Goal: Contribute content: Contribute content

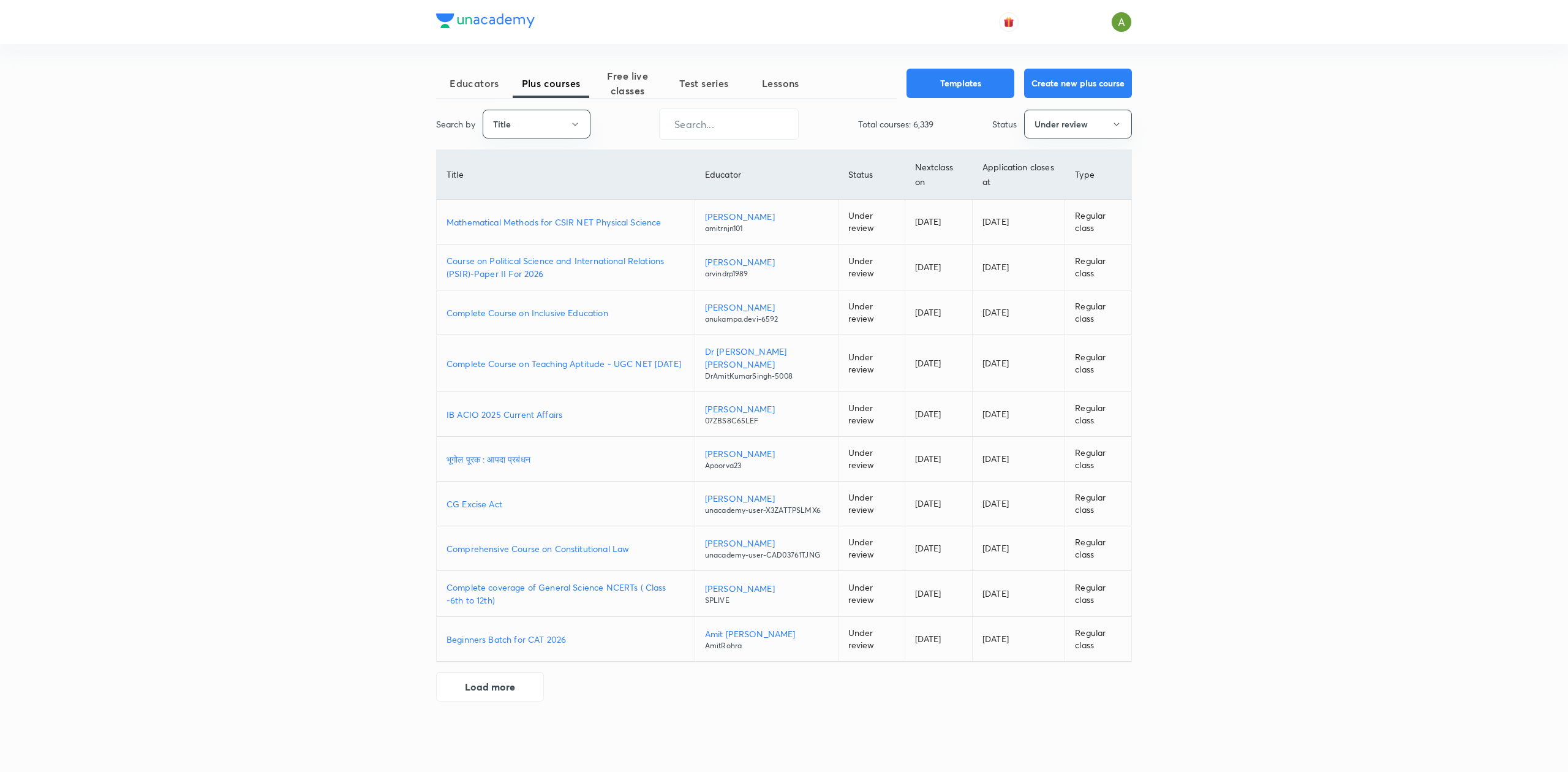
click at [575, 224] on p "Mathematical Methods for CSIR NET Physical Science" at bounding box center [565, 222] width 239 height 13
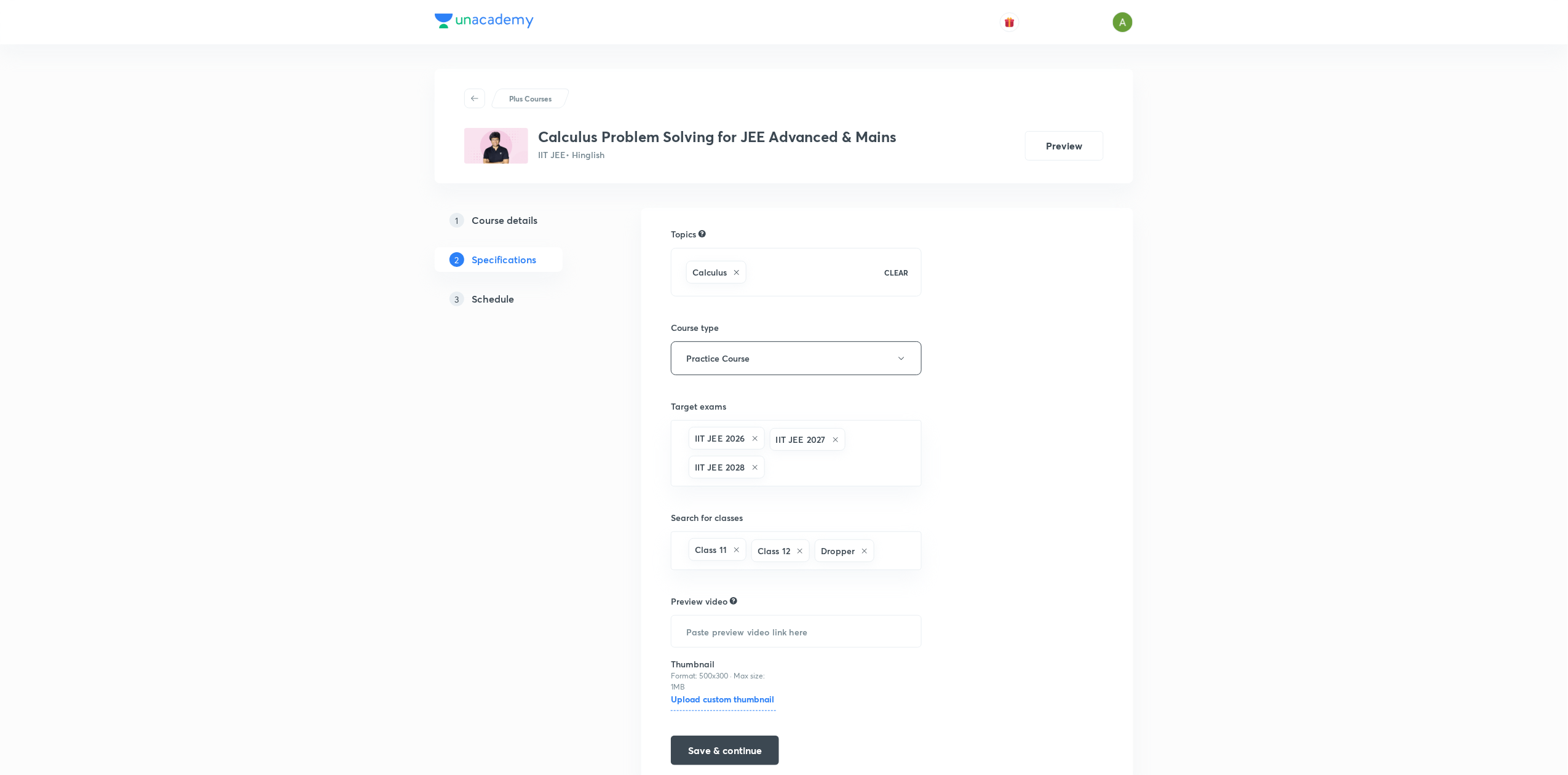
click at [478, 295] on h5 "Schedule" at bounding box center [493, 299] width 43 height 15
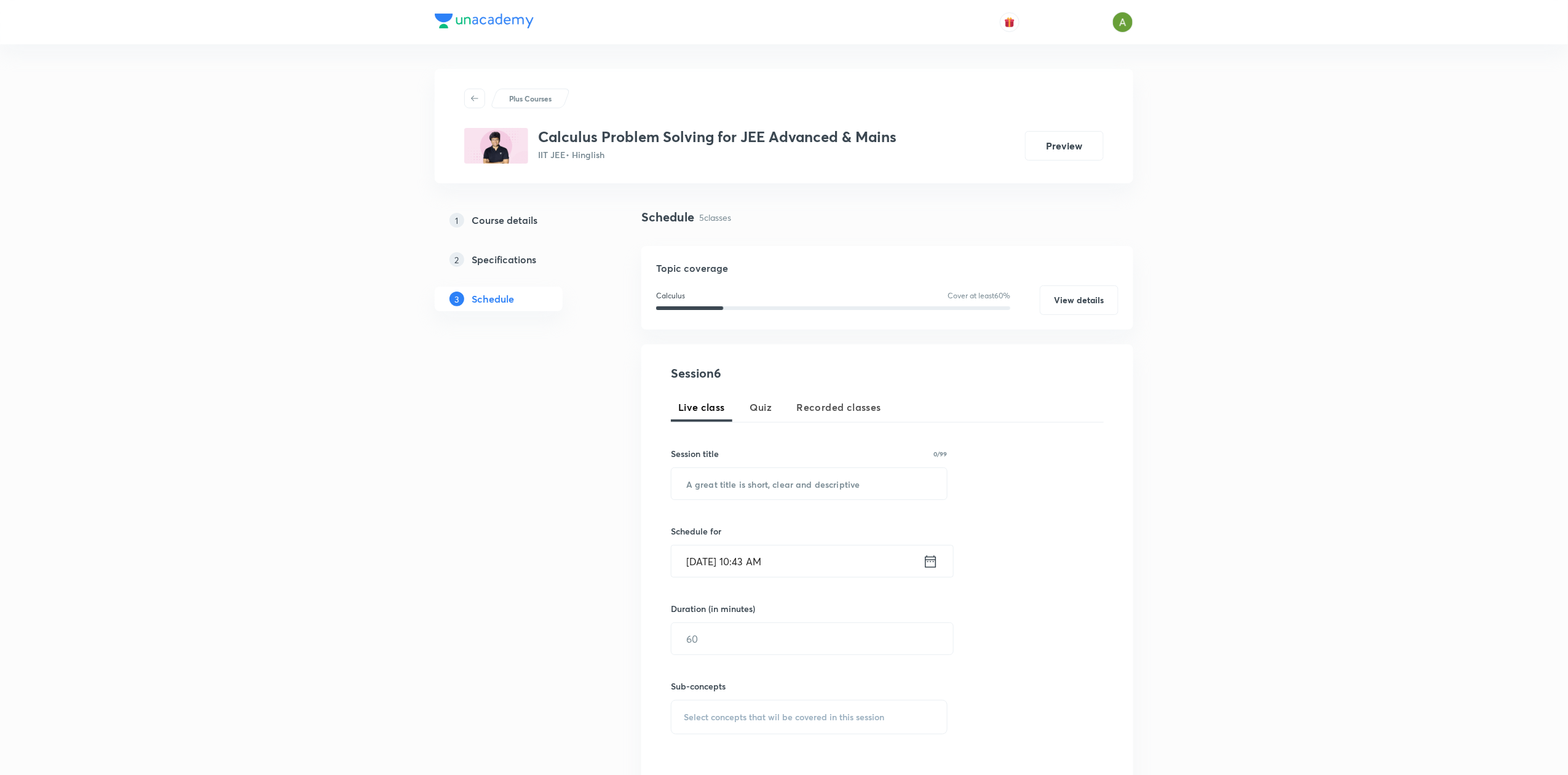
scroll to position [691, 0]
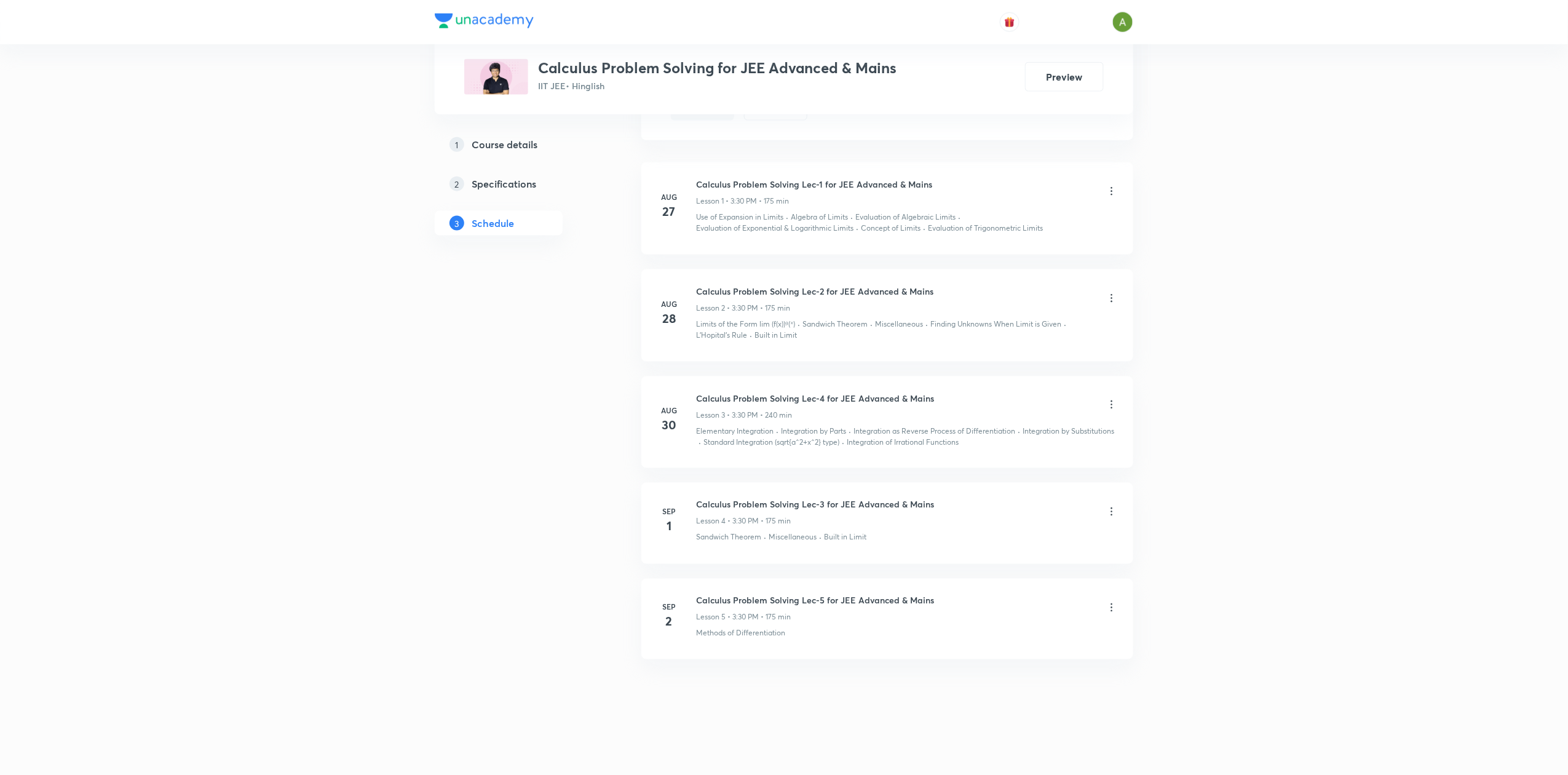
click at [740, 599] on h6 "Calculus Problem Solving Lec-5 for JEE Advanced & Mains" at bounding box center [815, 601] width 238 height 13
copy h6 "Calculus Problem Solving Lec-5 for JEE Advanced & Mains"
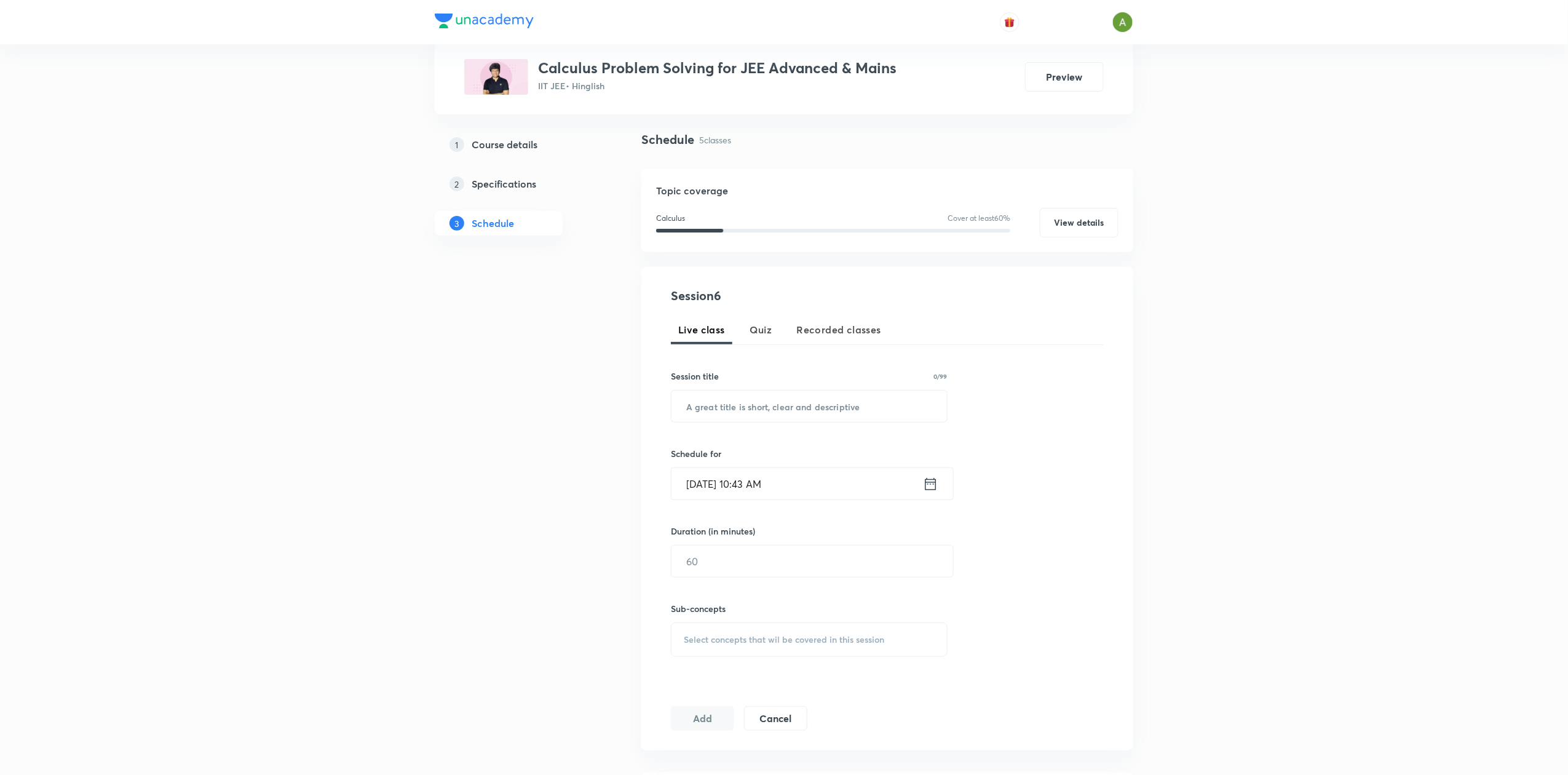
scroll to position [0, 0]
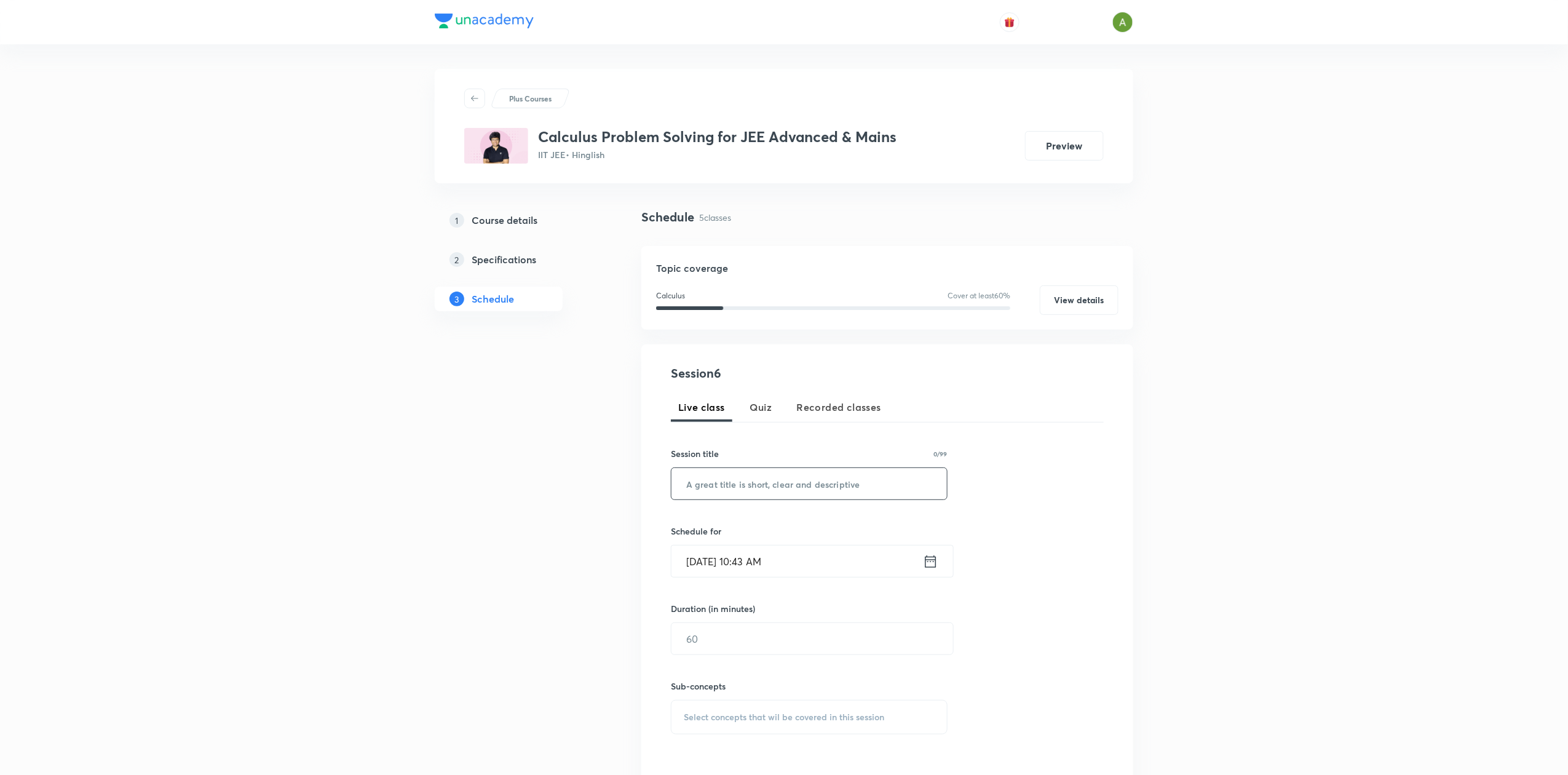
click at [817, 483] on input "text" at bounding box center [810, 484] width 276 height 32
paste input "Calculus Problem Solving Lec-5 for JEE Advanced & Mains"
click at [807, 485] on input "Calculus Problem Solving Lec-5 for JEE Advanced & Mains" at bounding box center [810, 484] width 276 height 32
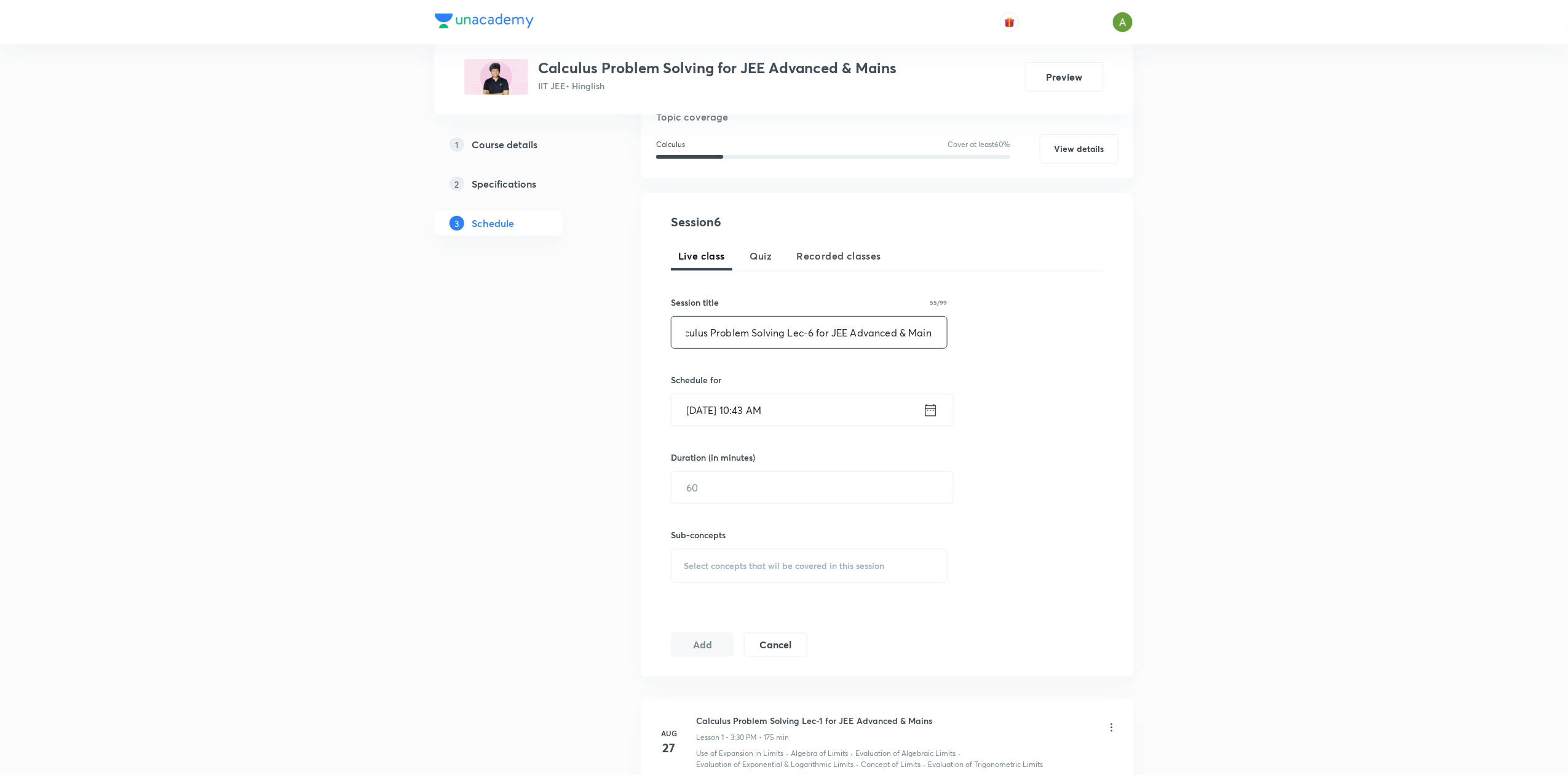
scroll to position [183, 0]
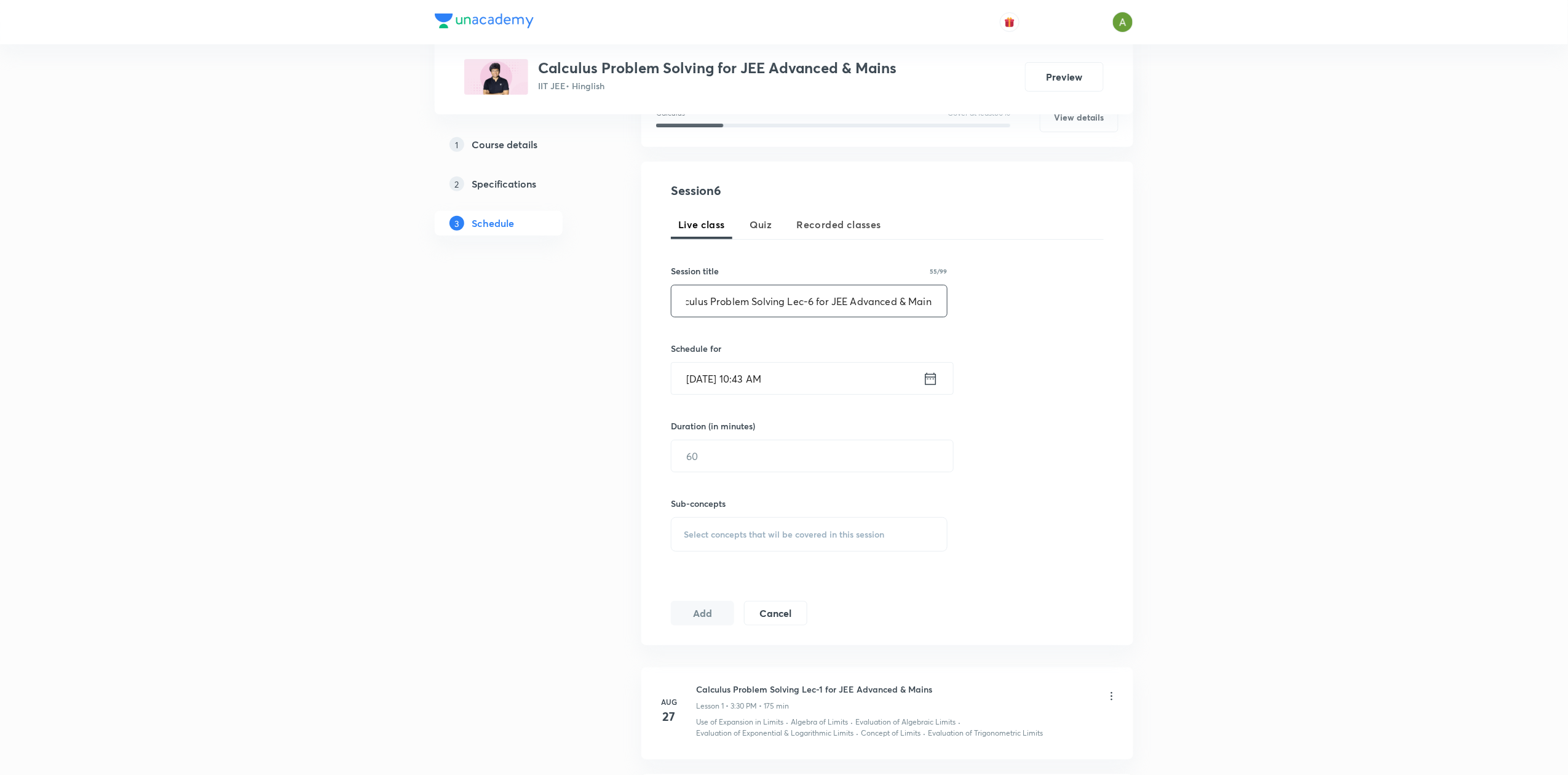
type input "Calculus Problem Solving Lec-6 for JEE Advanced & Mains"
click at [839, 388] on input "[DATE] 10:43 AM" at bounding box center [797, 379] width 252 height 32
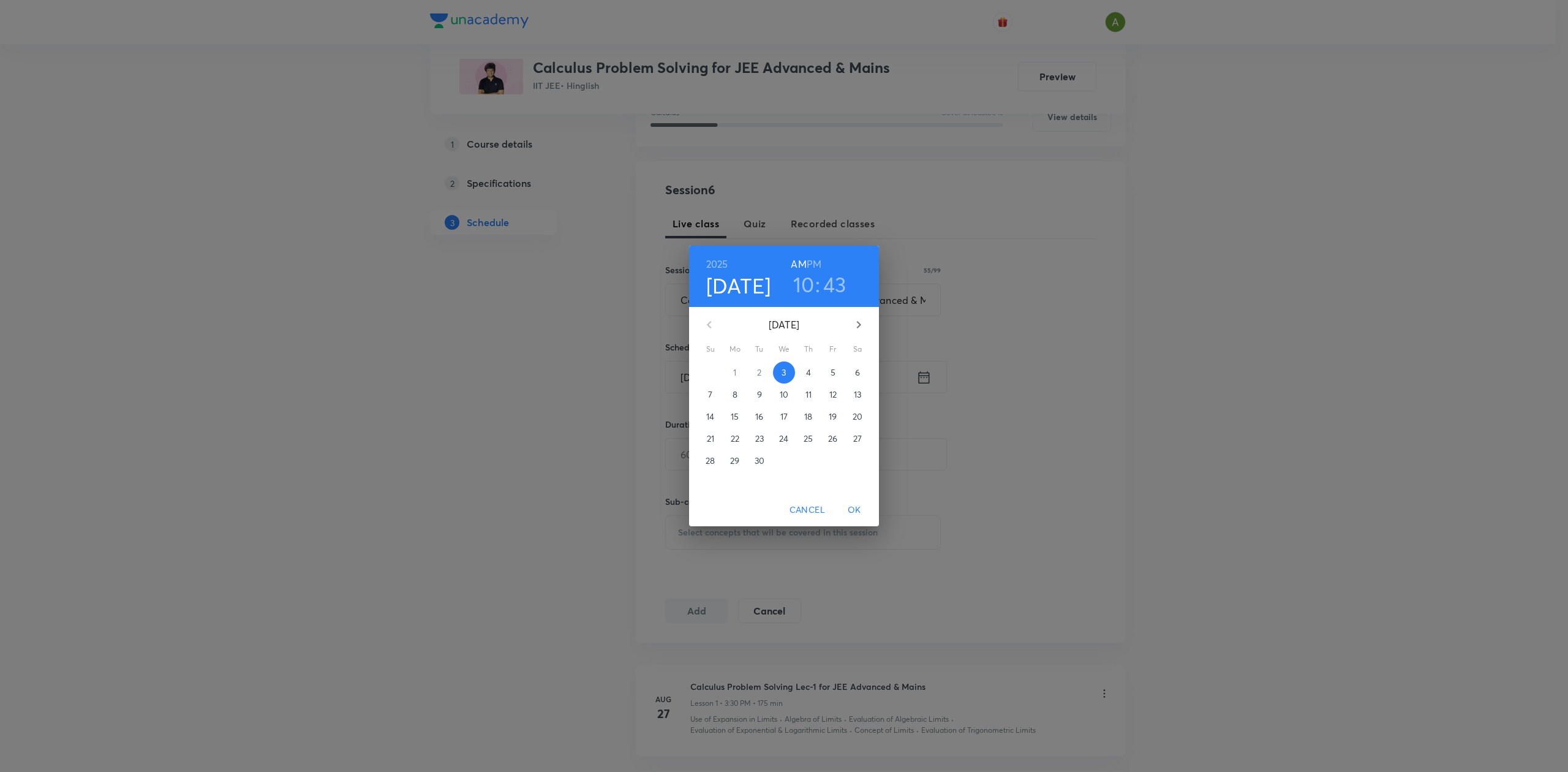
click at [816, 265] on h6 "PM" at bounding box center [814, 264] width 15 height 17
click at [806, 285] on h3 "10" at bounding box center [804, 284] width 21 height 26
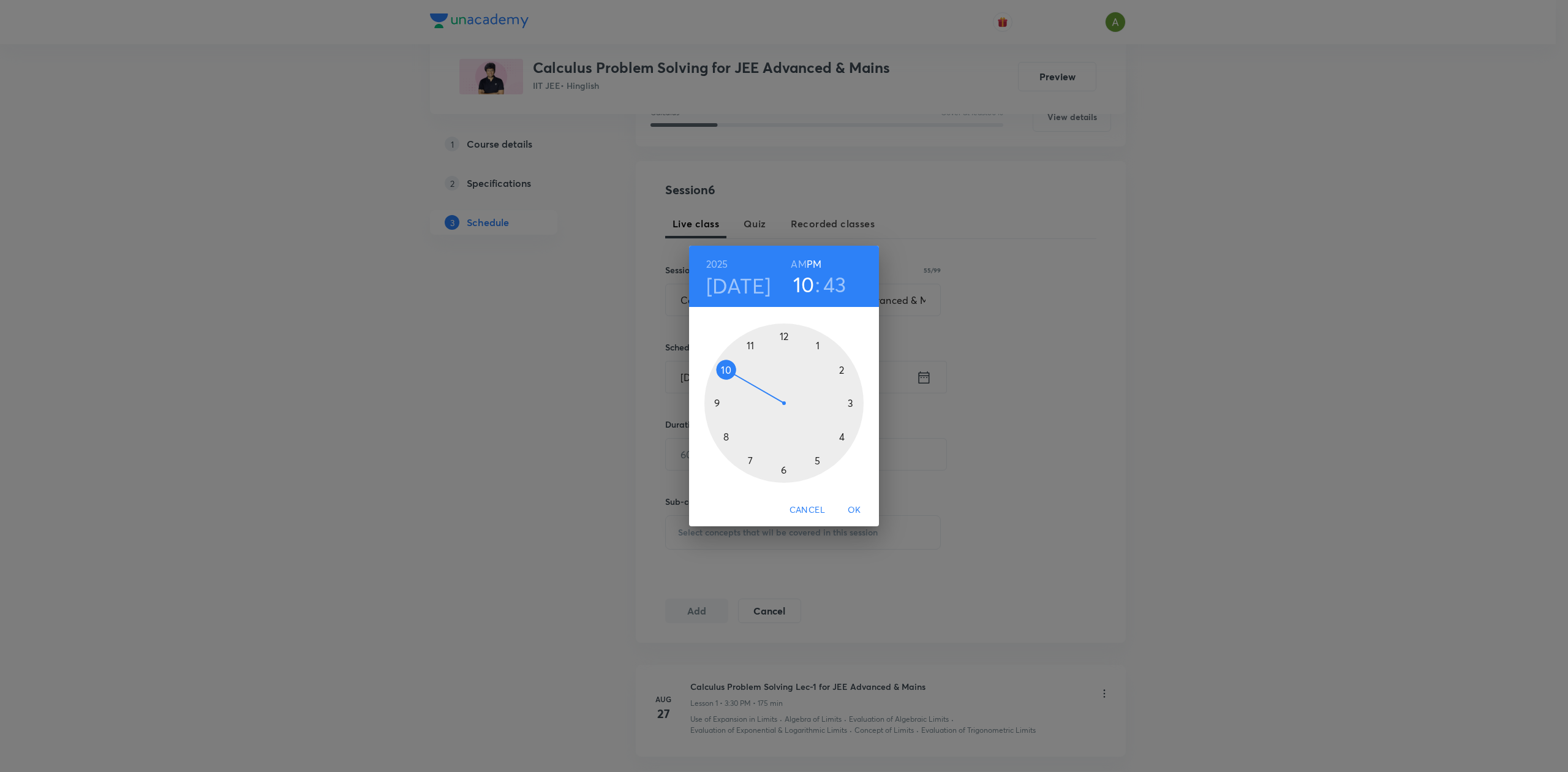
click at [850, 403] on div at bounding box center [784, 403] width 159 height 159
click at [723, 404] on div at bounding box center [784, 403] width 159 height 159
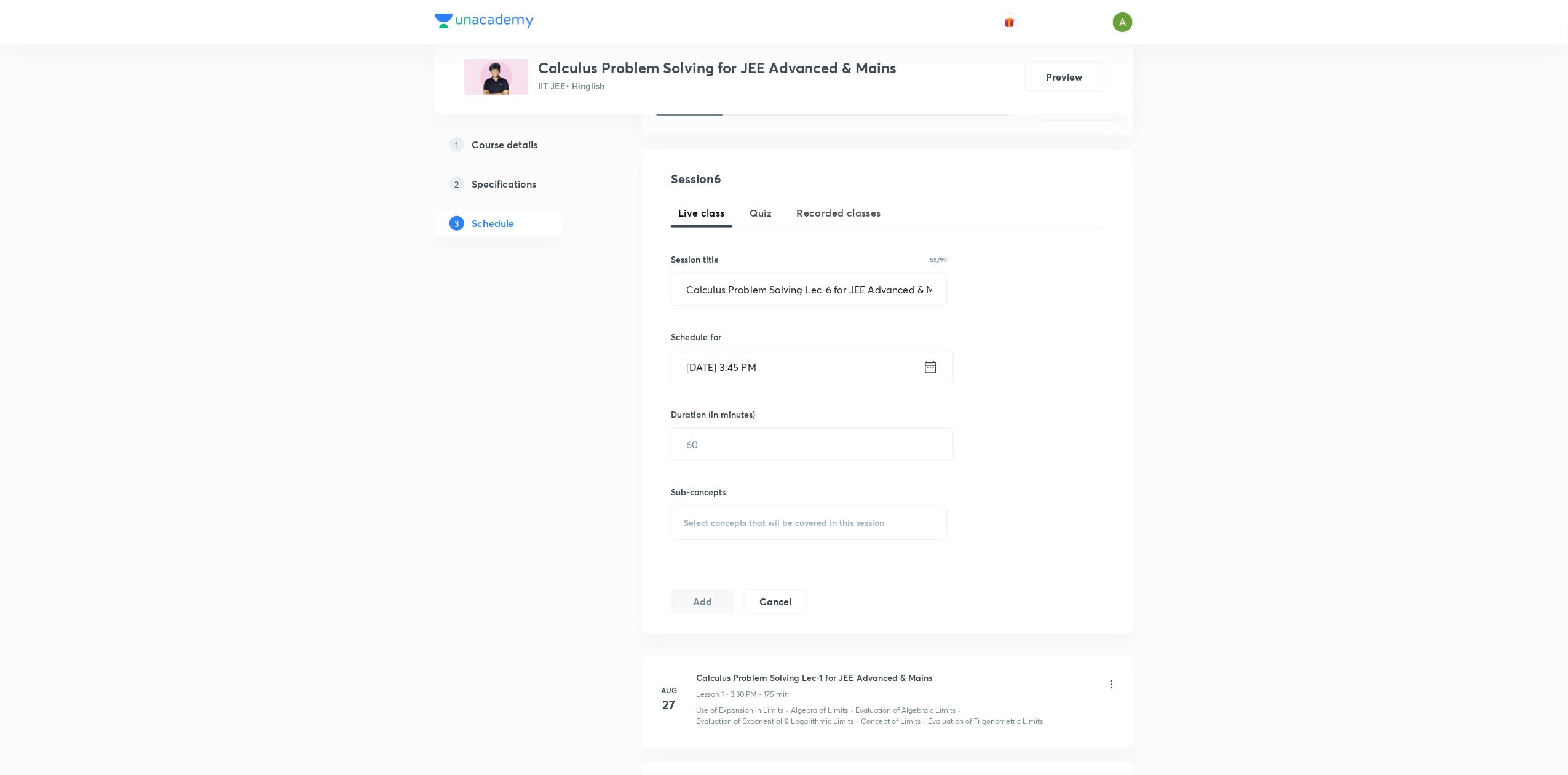
scroll to position [207, 0]
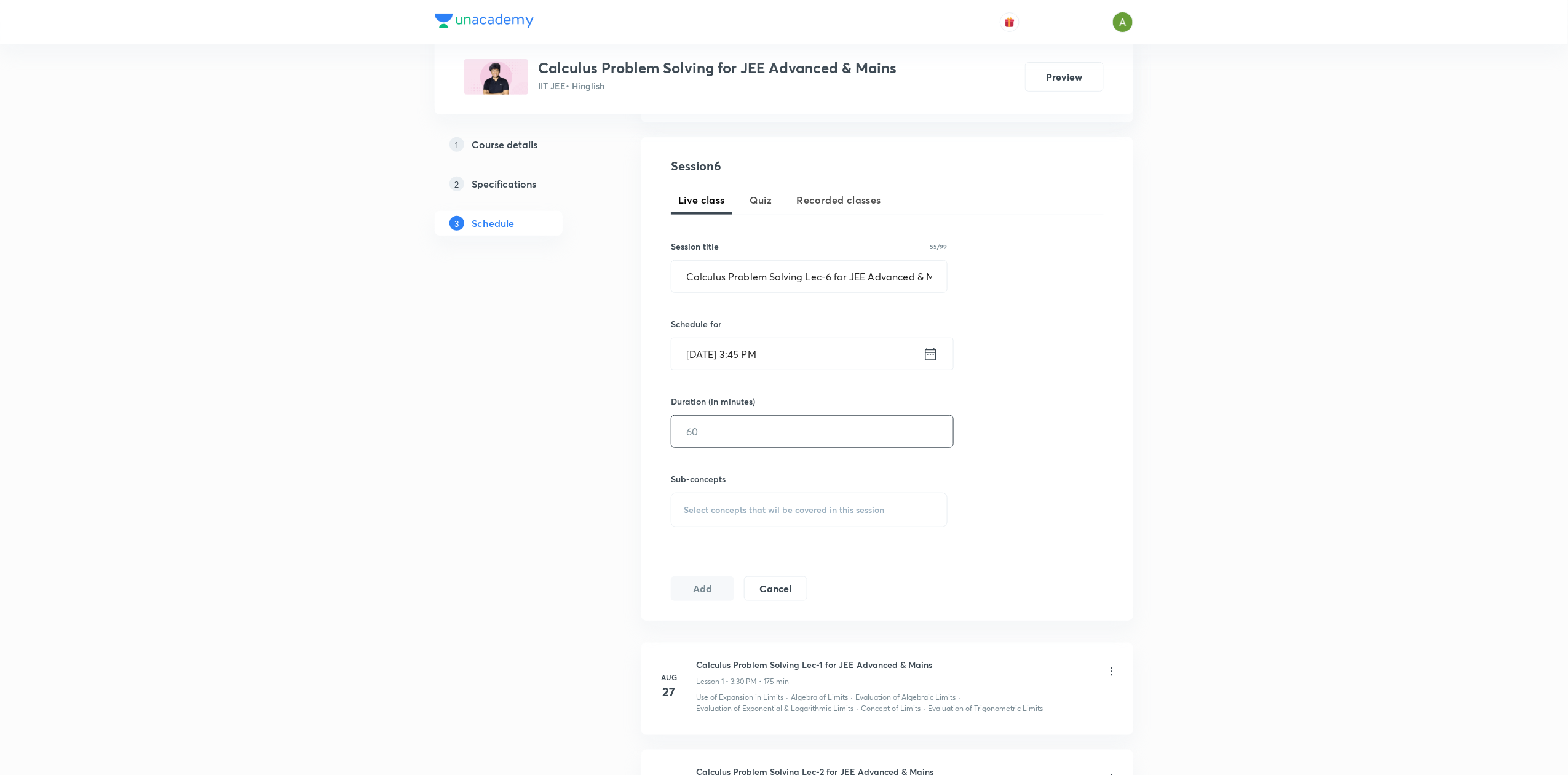
click at [807, 441] on input "text" at bounding box center [812, 432] width 281 height 32
click at [796, 345] on input "[DATE] 3:45 PM" at bounding box center [797, 354] width 252 height 32
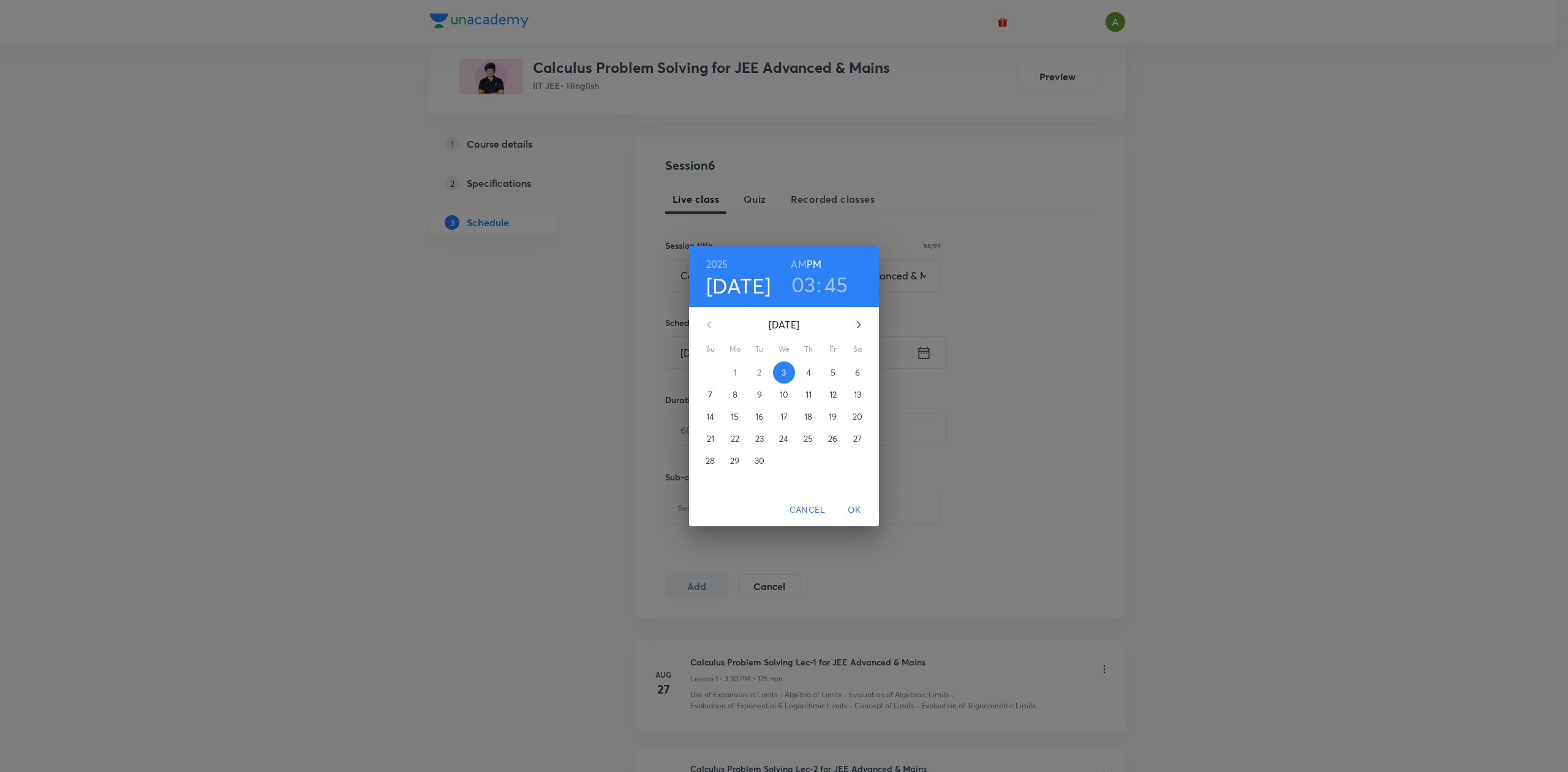
click at [841, 284] on h3 "45" at bounding box center [836, 284] width 24 height 26
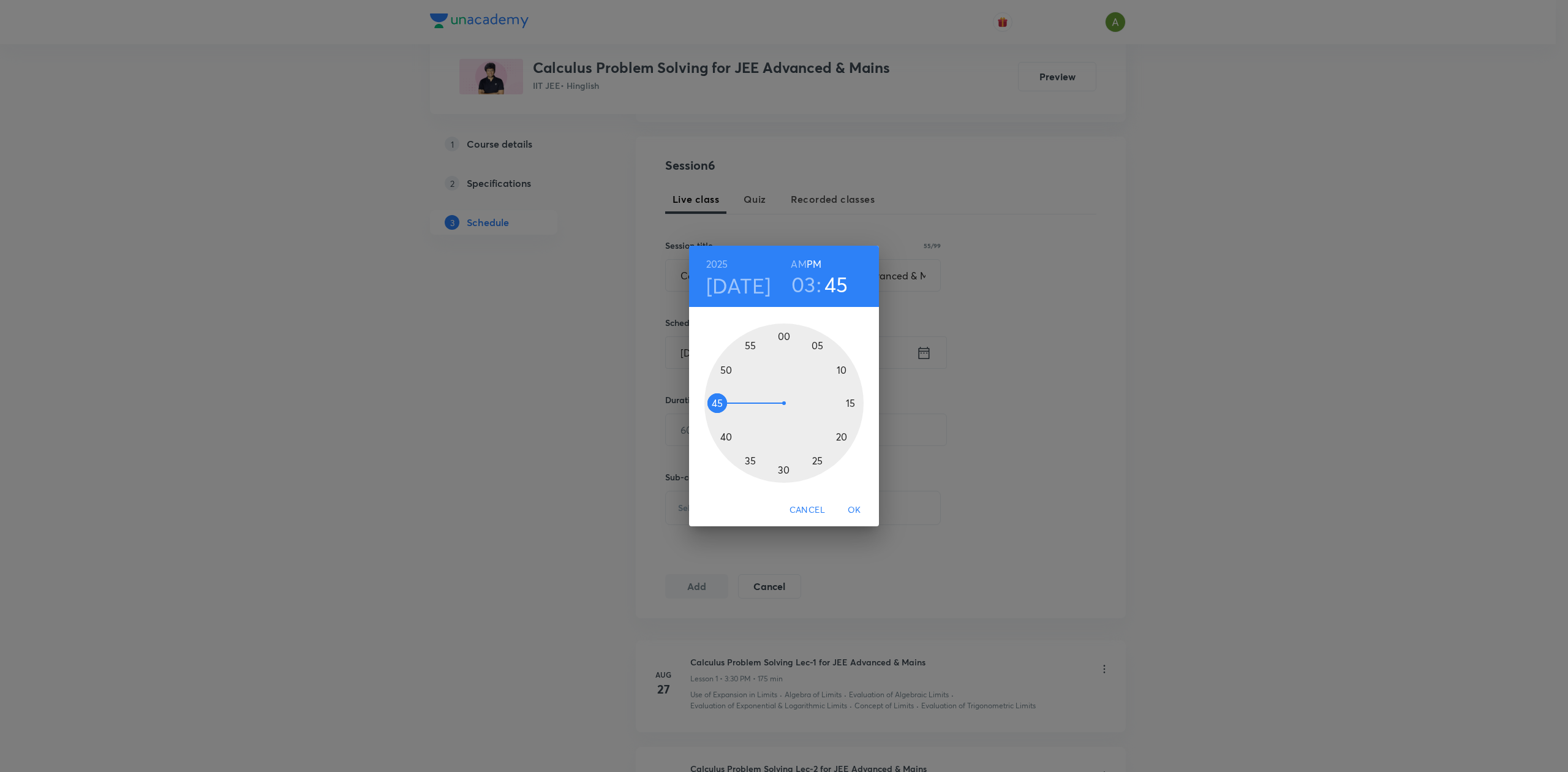
click at [784, 472] on div at bounding box center [784, 403] width 159 height 159
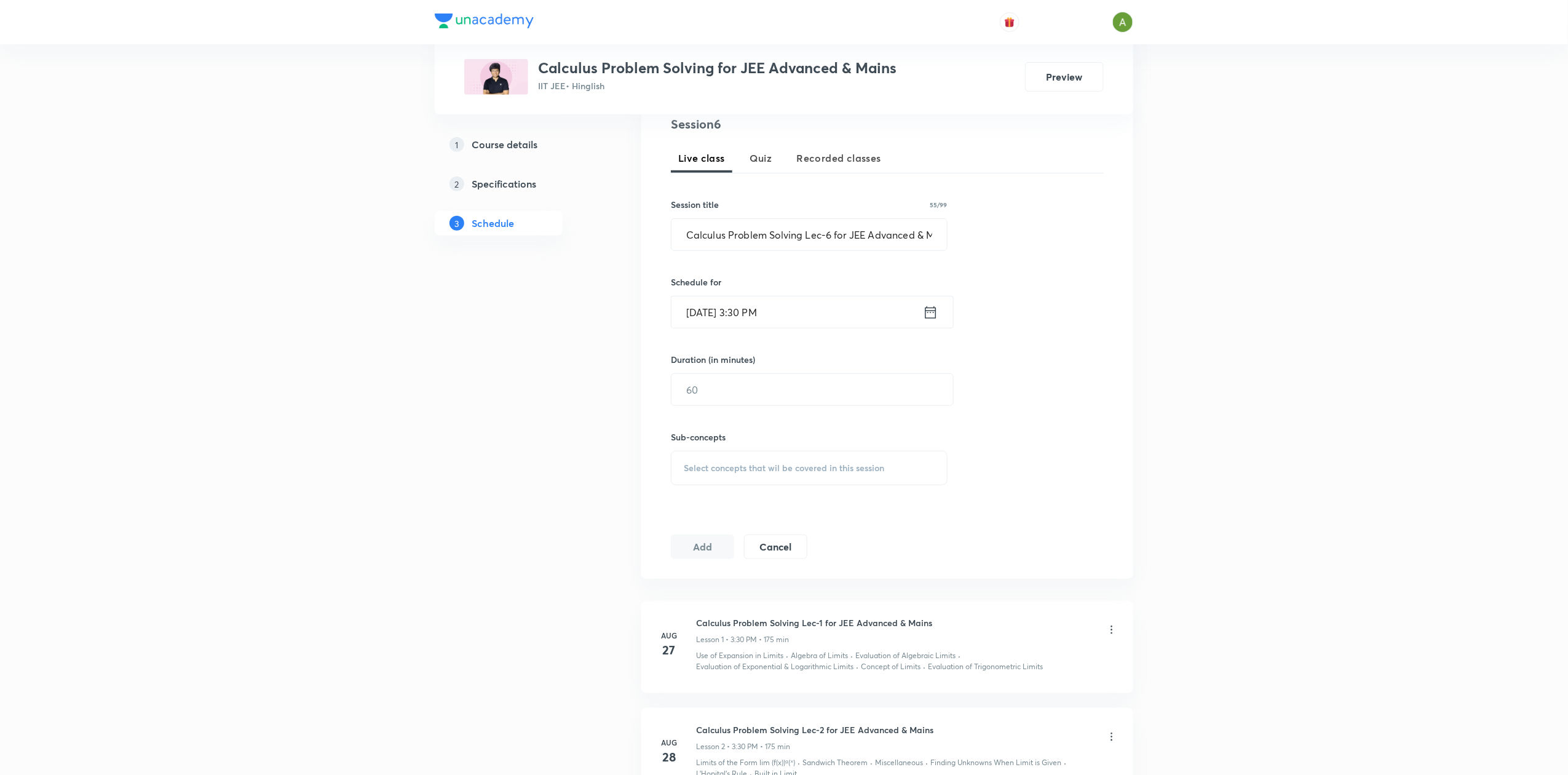
scroll to position [334, 0]
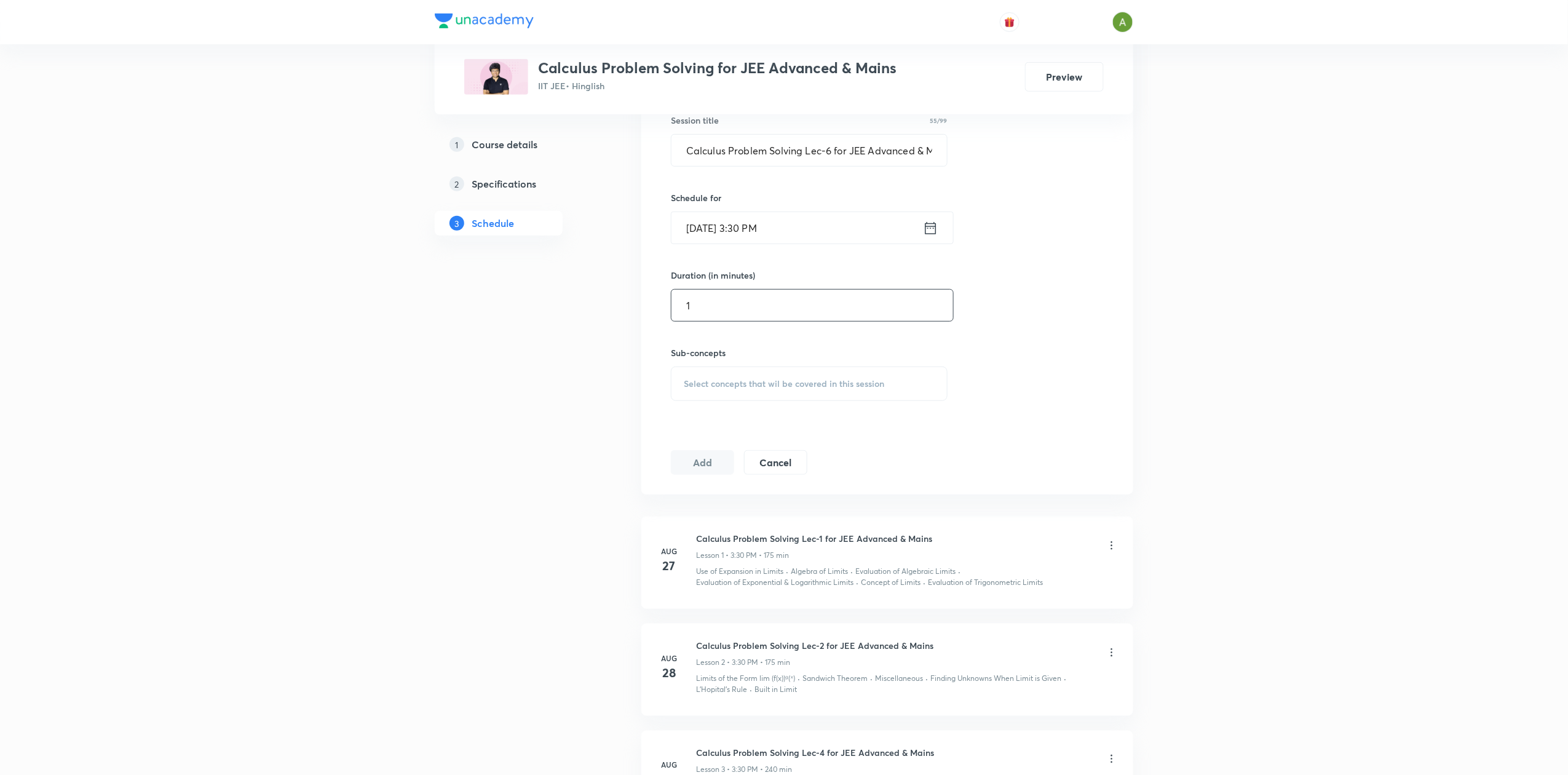
click at [795, 314] on input "1" at bounding box center [812, 305] width 281 height 32
type input "175"
click at [787, 375] on div "Select concepts that wil be covered in this session" at bounding box center [809, 384] width 277 height 34
click at [778, 488] on div "Concept of Limits Covered previously" at bounding box center [810, 480] width 276 height 27
checkbox input "true"
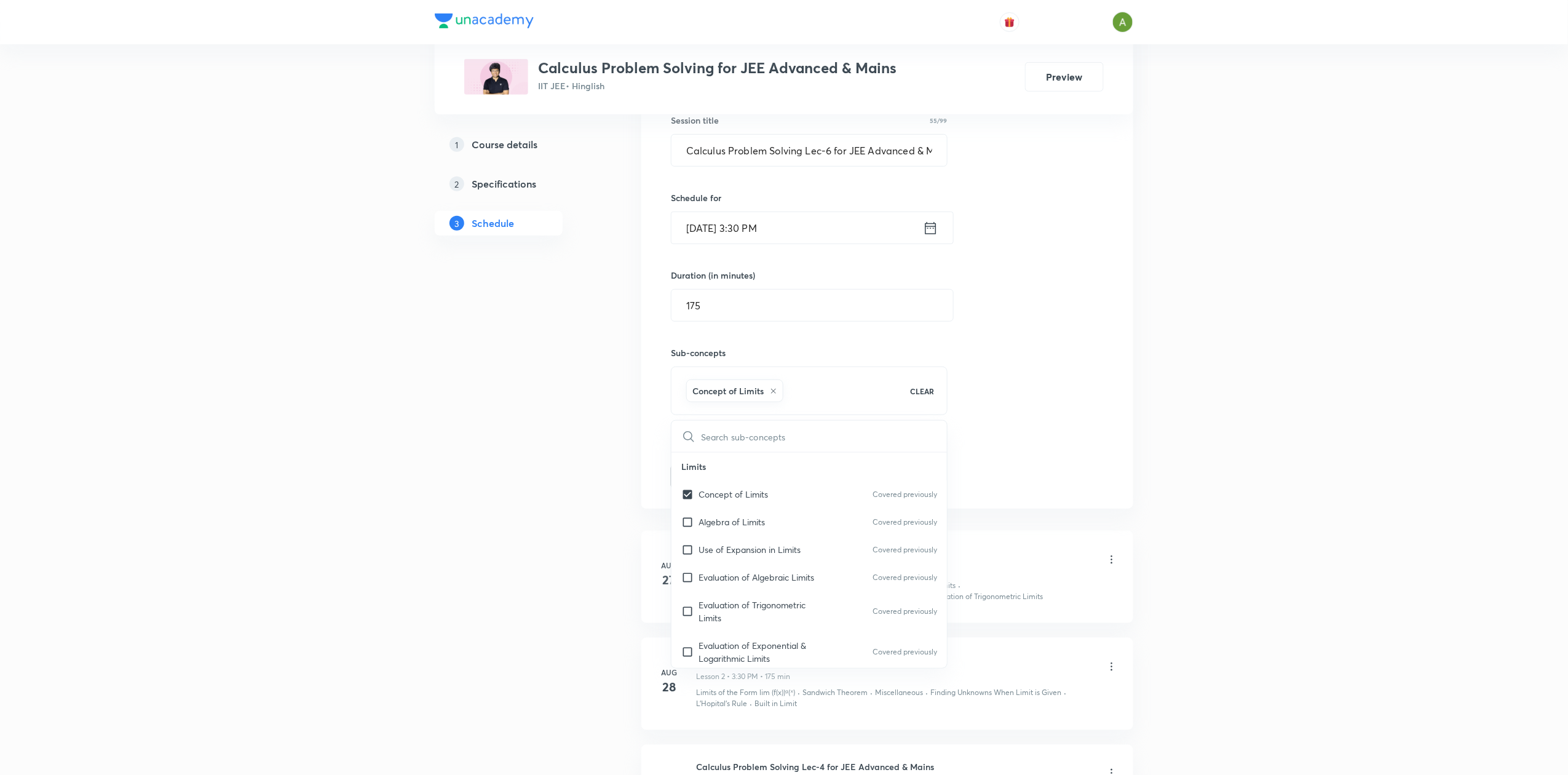
click at [1092, 397] on div "Session 6 Live class Quiz Recorded classes Session title 55/99 Calculus Problem…" at bounding box center [887, 260] width 433 height 459
click at [727, 481] on button "Add" at bounding box center [703, 476] width 63 height 25
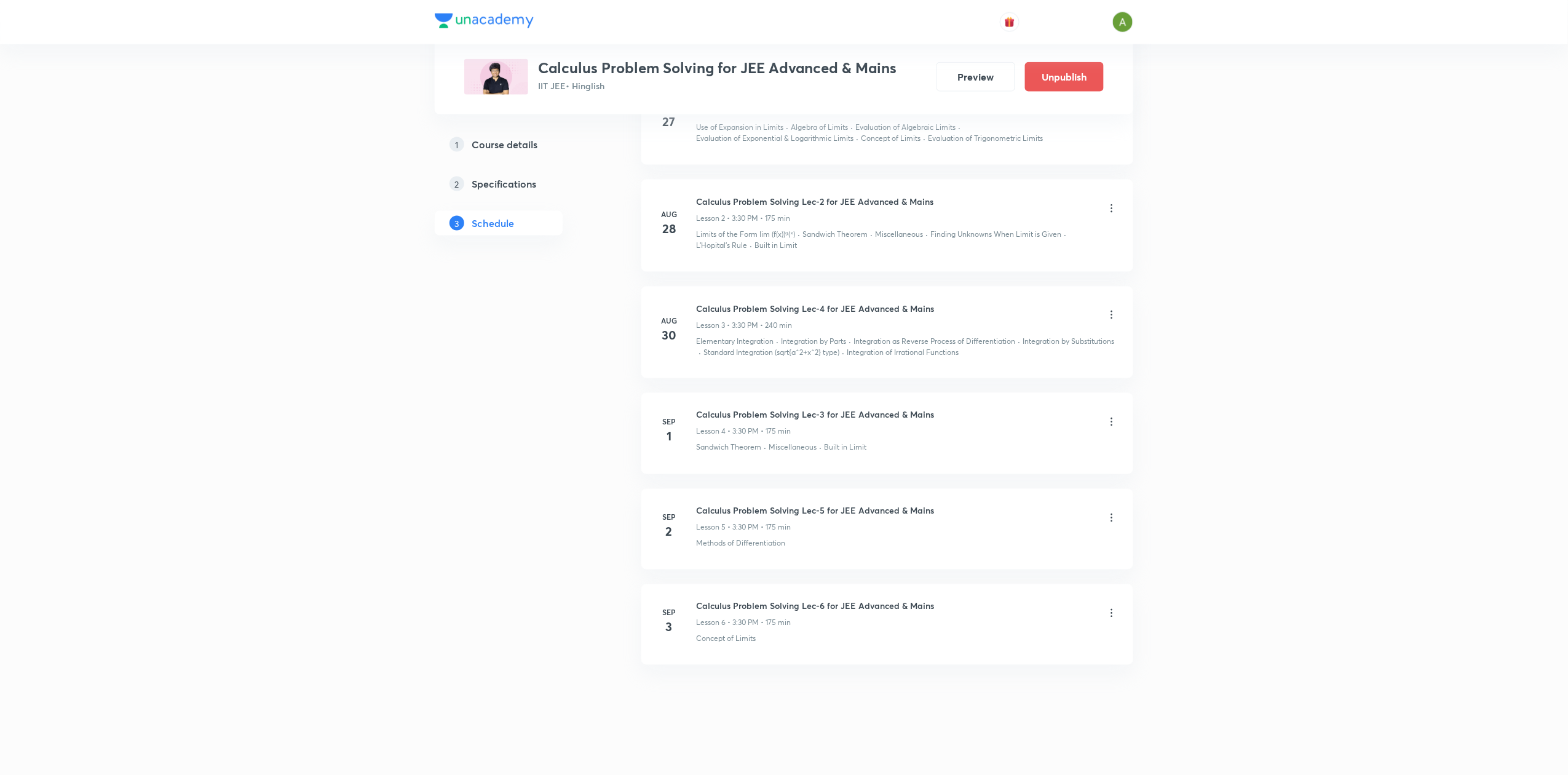
scroll to position [784, 0]
